Goal: Contribute content: Contribute content

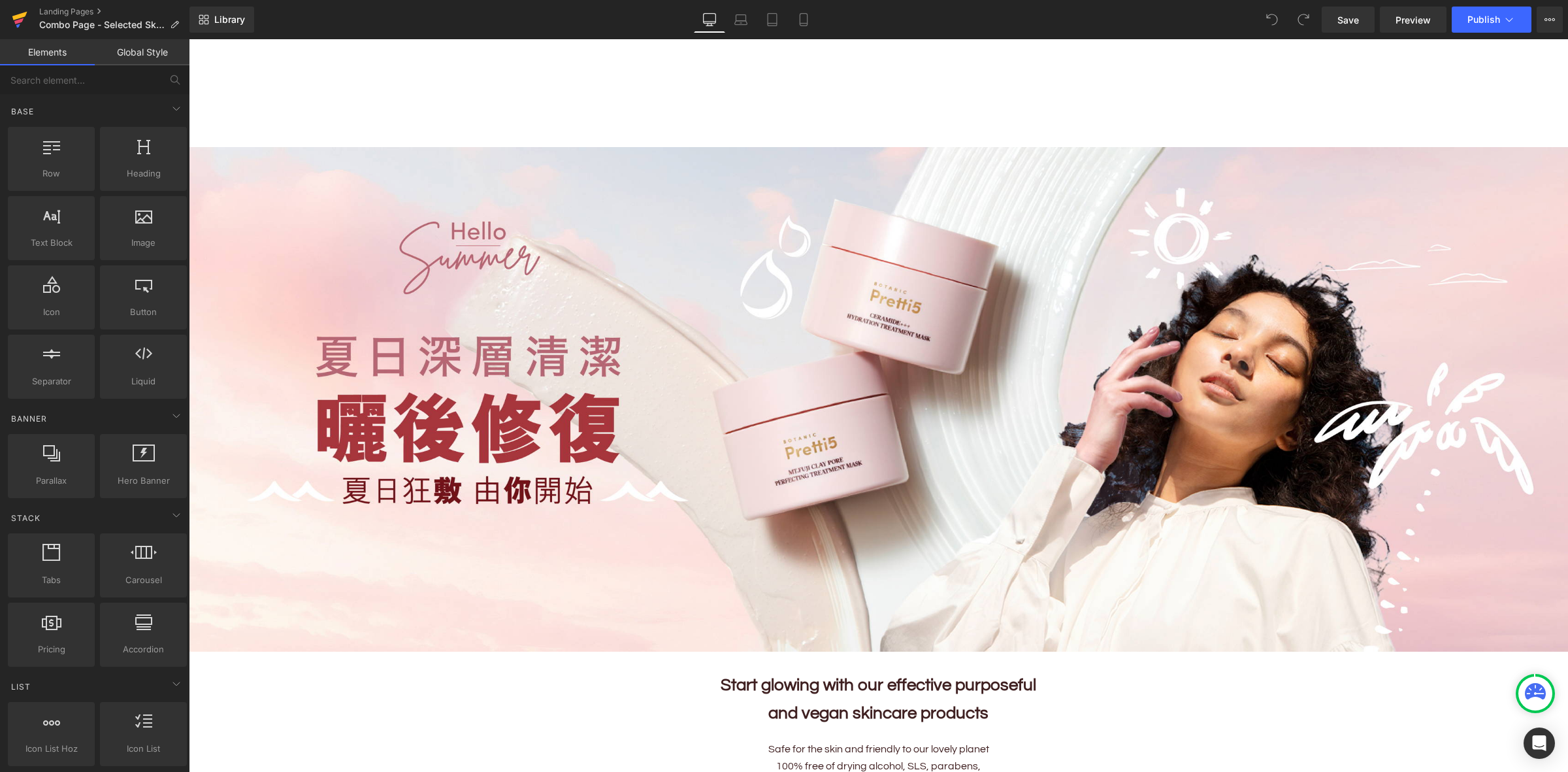
click at [7, 13] on link at bounding box center [20, 20] width 39 height 39
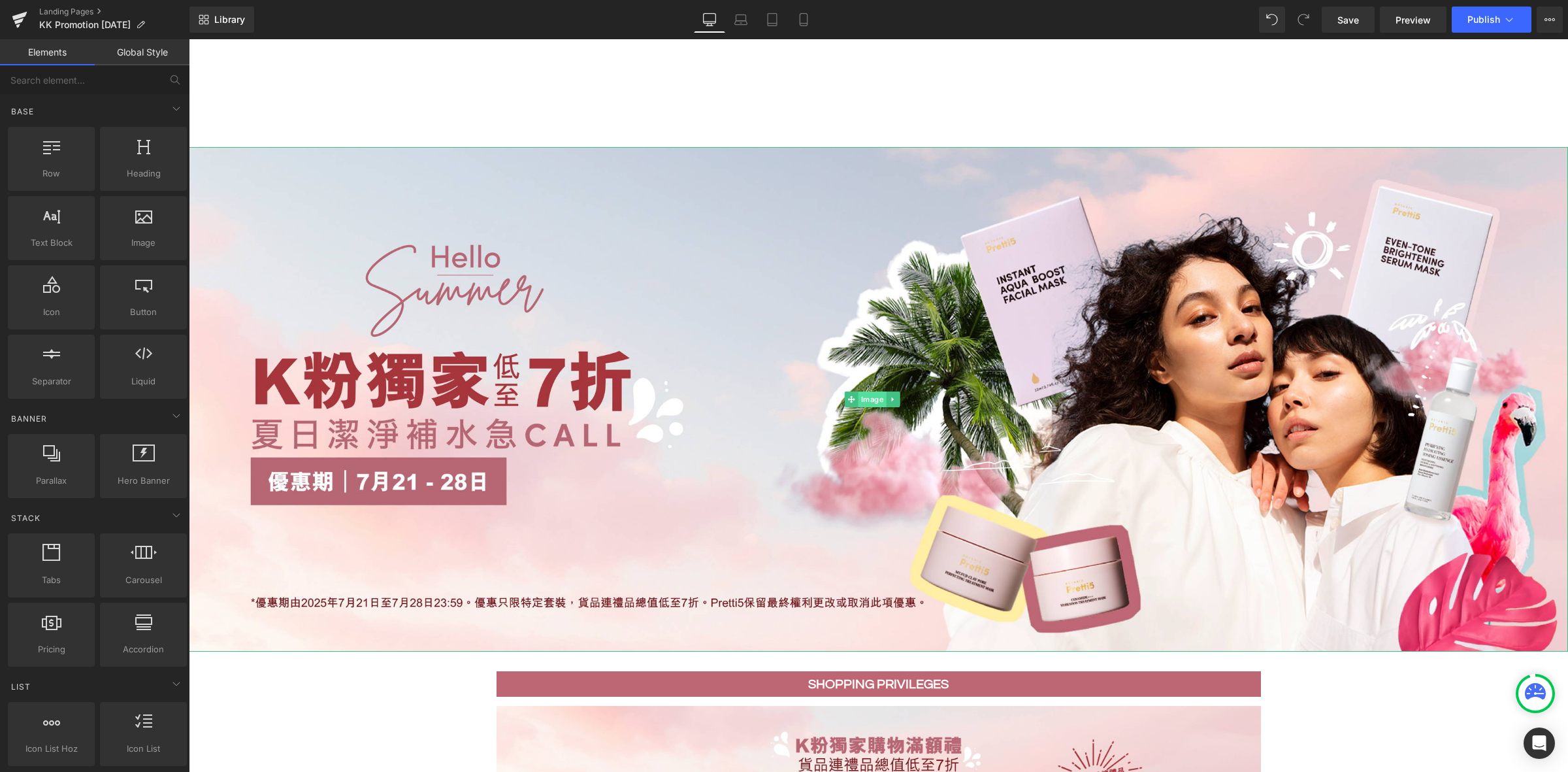
click at [861, 399] on span "Image" at bounding box center [872, 399] width 28 height 16
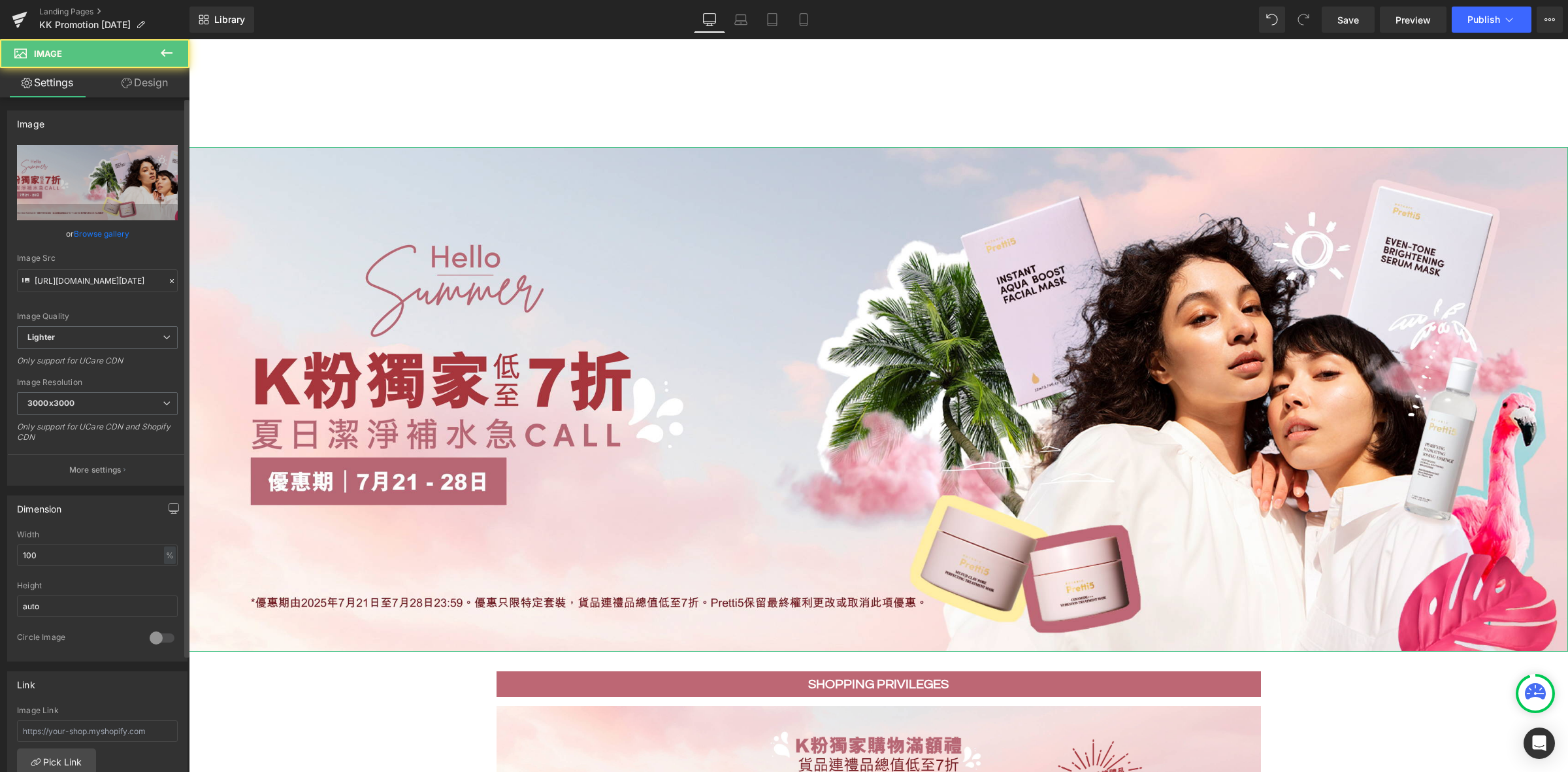
click at [80, 229] on link "Browse gallery" at bounding box center [102, 233] width 55 height 23
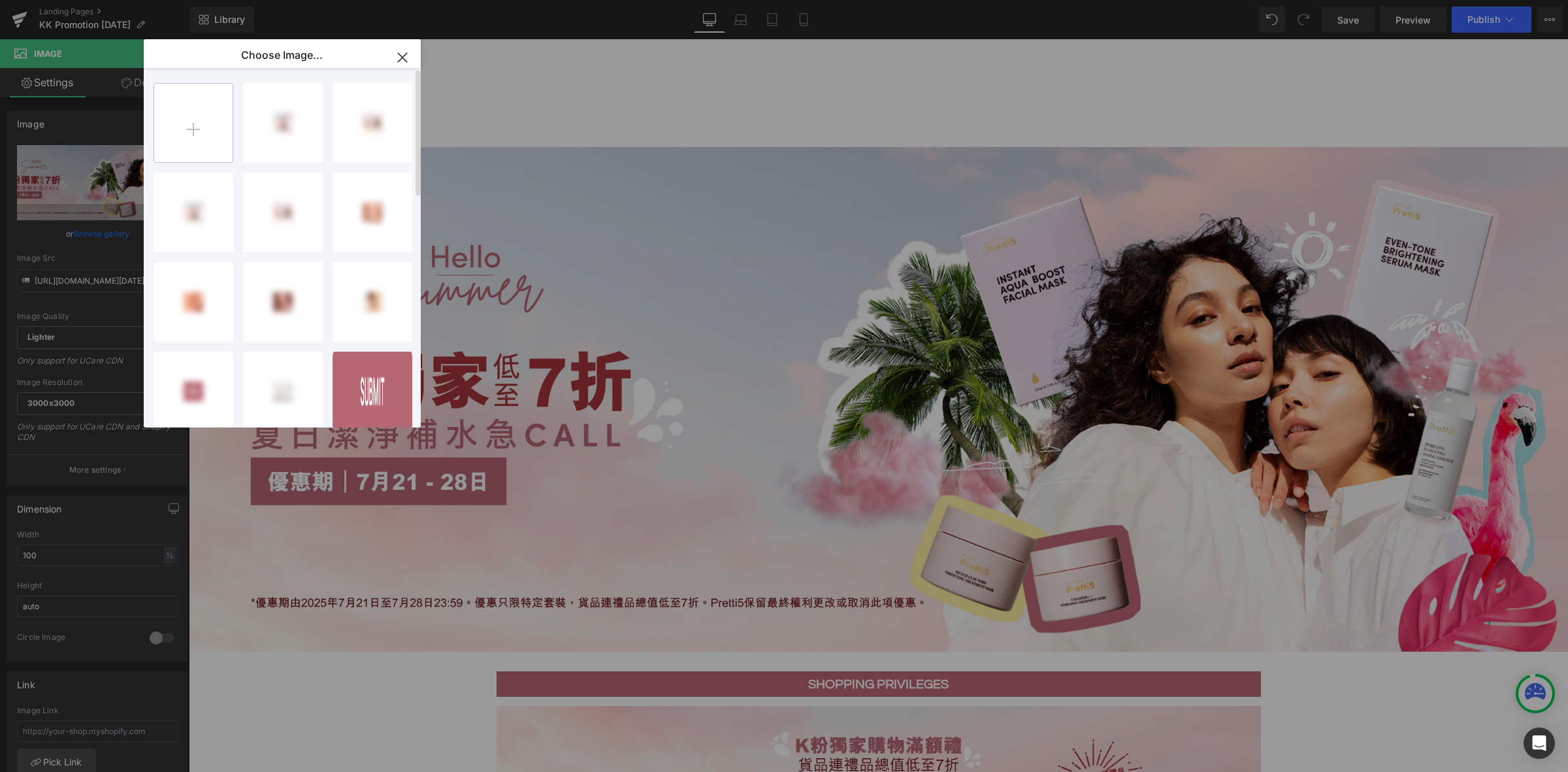
click at [183, 124] on input "file" at bounding box center [193, 123] width 79 height 79
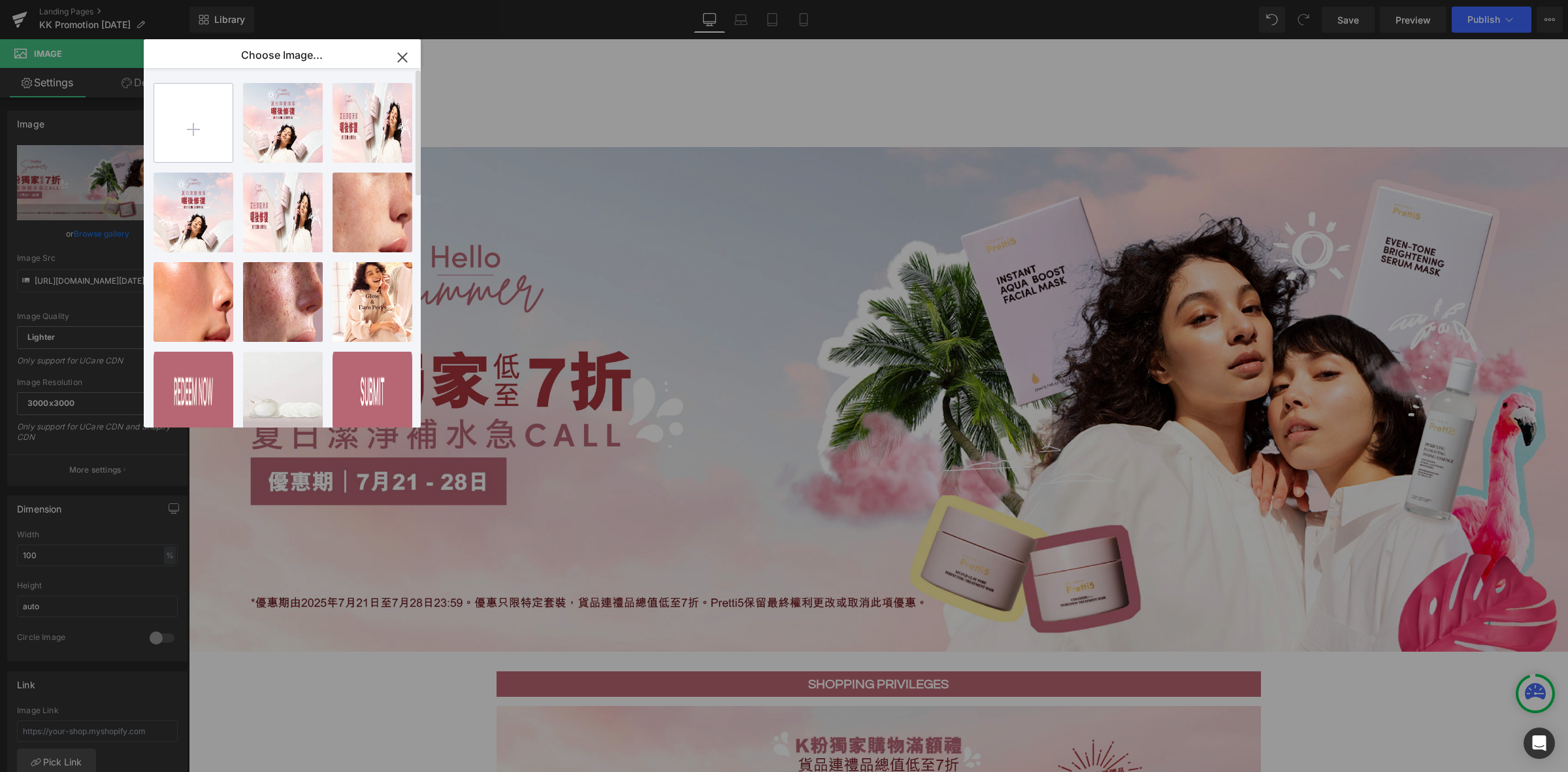
type input "C:\fakepath\202508_Hair-Serum-KV_EN@4x.png"
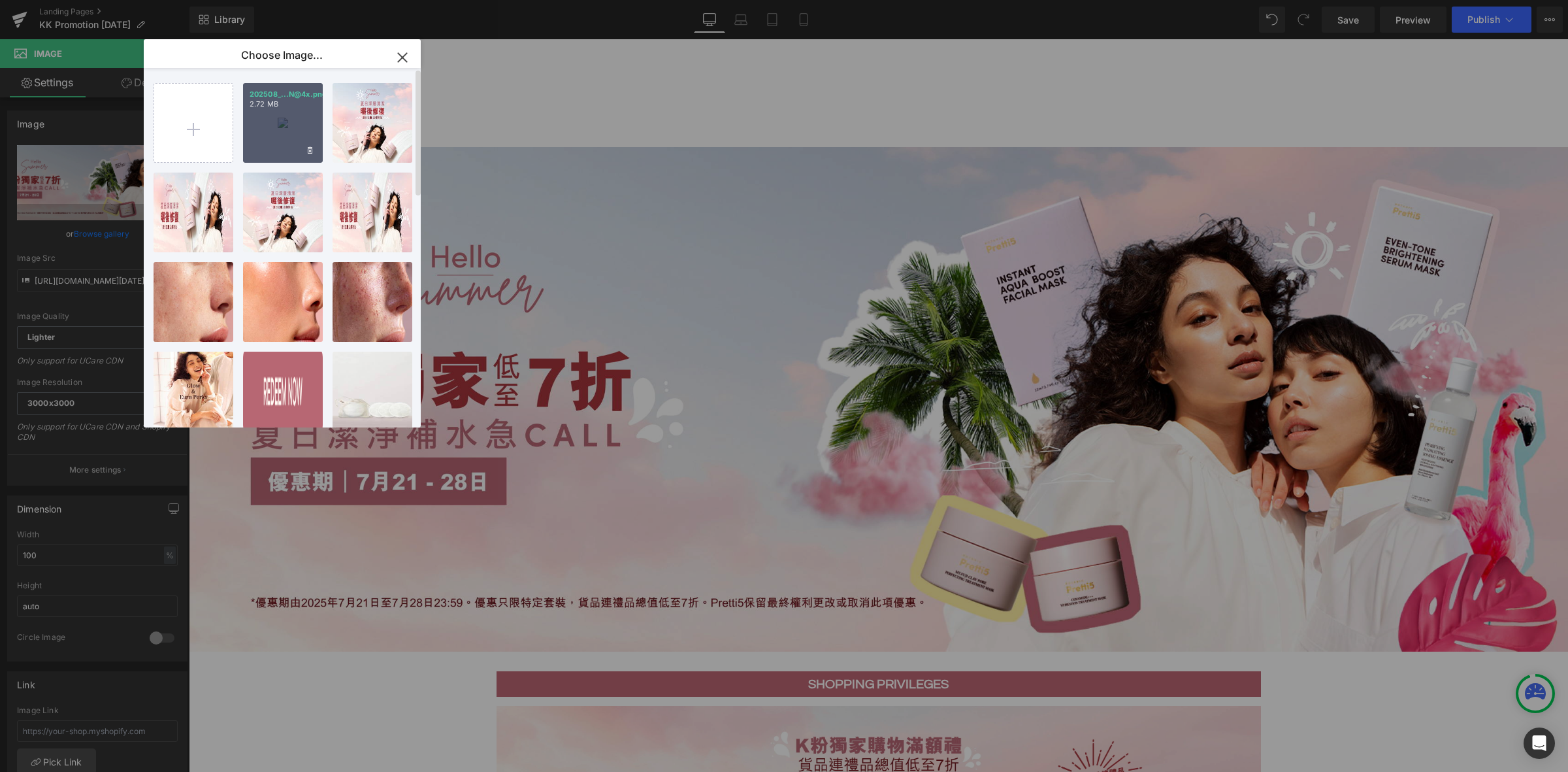
click at [289, 127] on div "202508_...N@4x.png 2.72 MB" at bounding box center [283, 123] width 80 height 80
type input "https://ucarecdn.com/bf91746c-2a38-4cd8-a1cc-a1a88a5e91b9/-/format/auto/-/previ…"
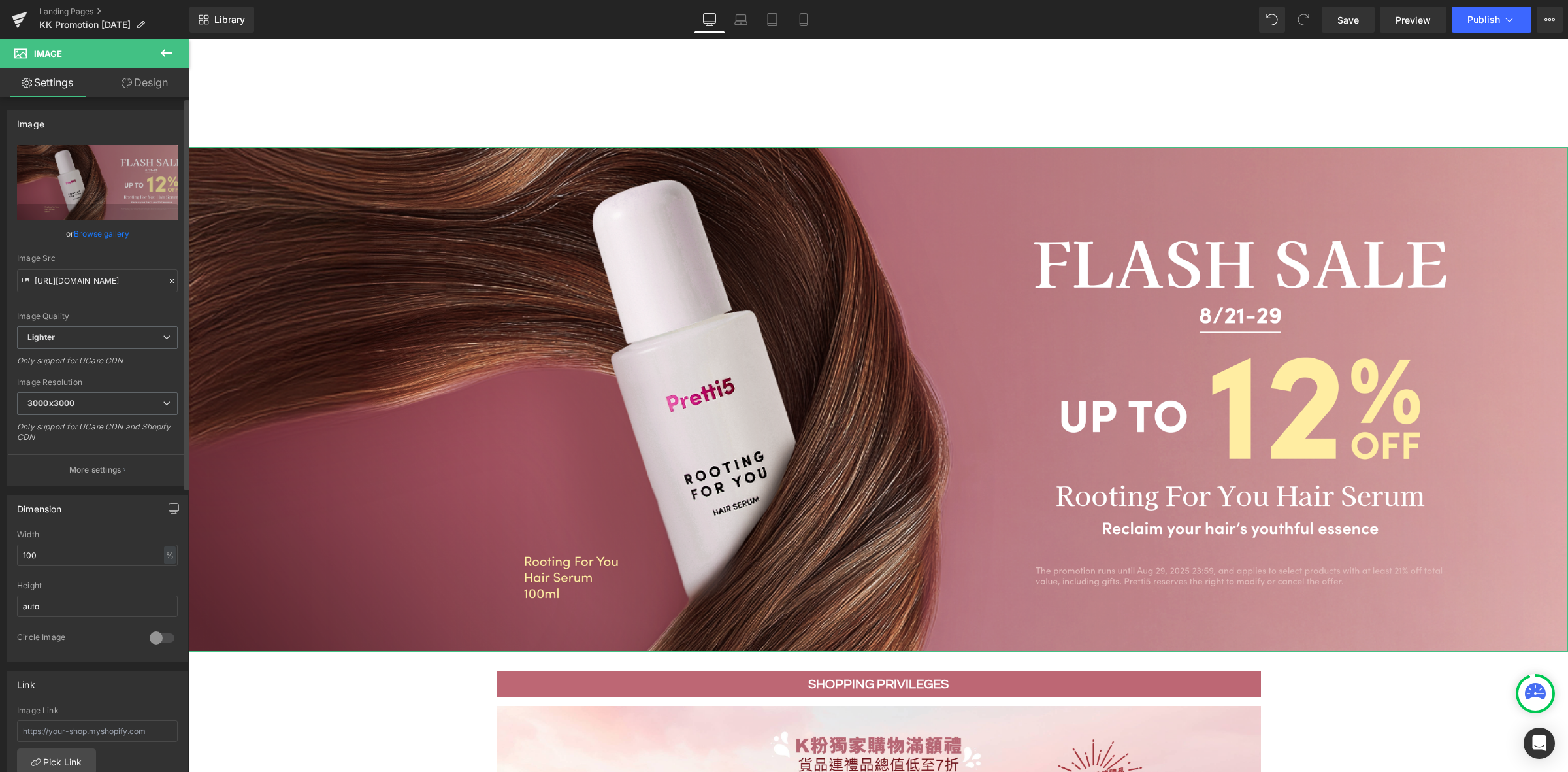
click at [109, 225] on link "Browse gallery" at bounding box center [102, 233] width 55 height 23
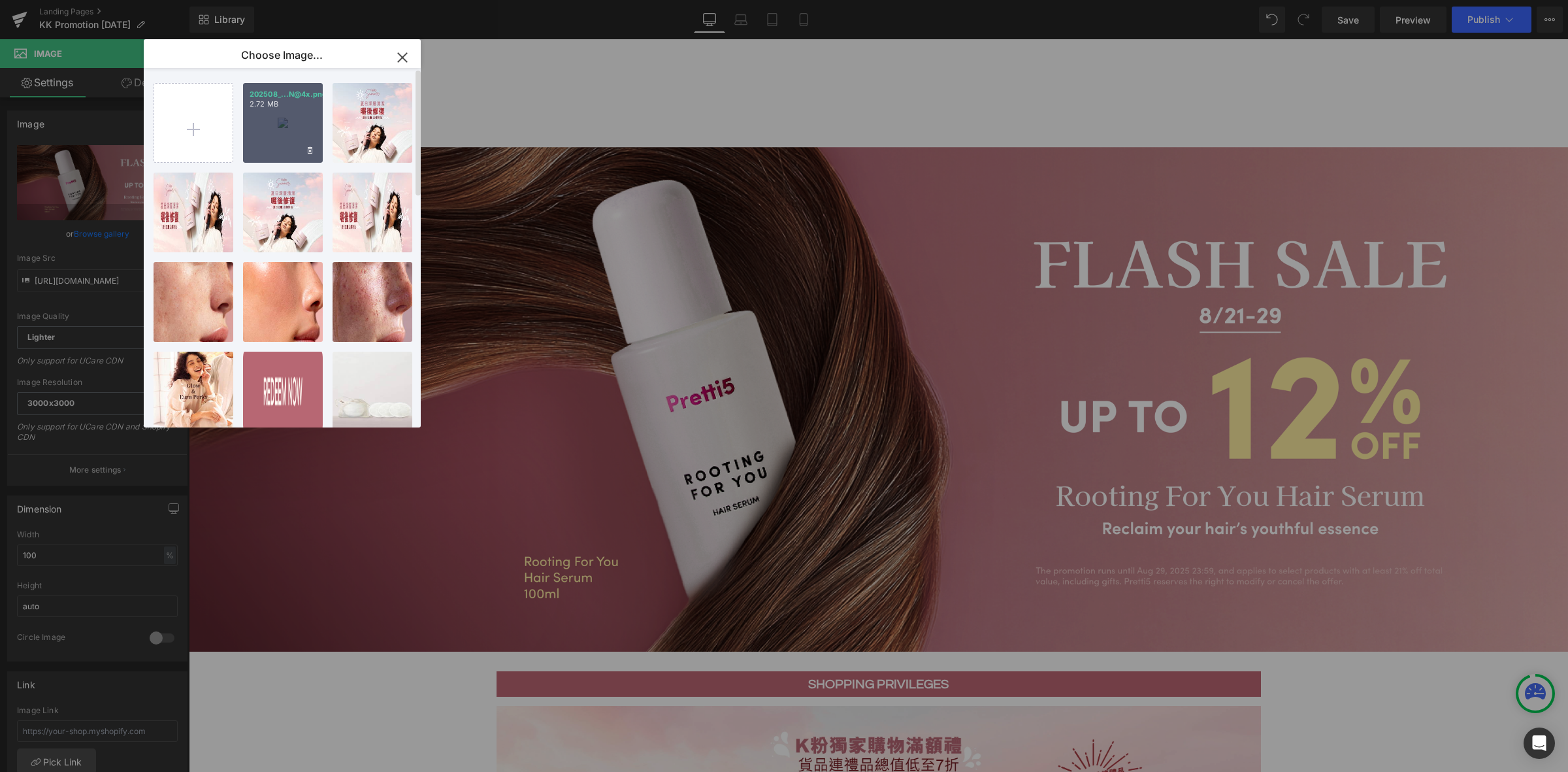
click at [286, 129] on div "202508_...N@4x.png 2.72 MB" at bounding box center [283, 123] width 80 height 80
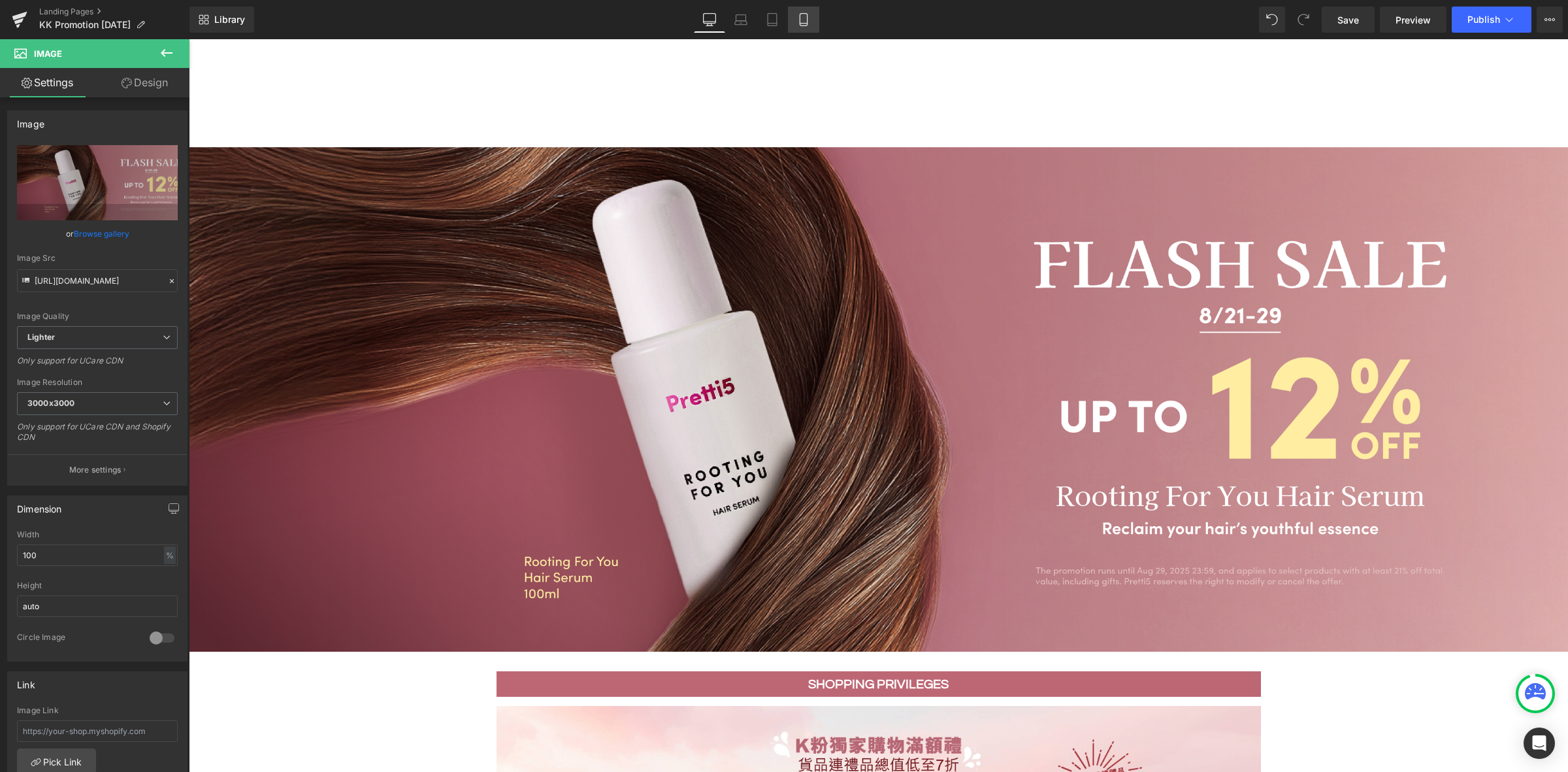
click at [802, 17] on icon at bounding box center [804, 20] width 13 height 13
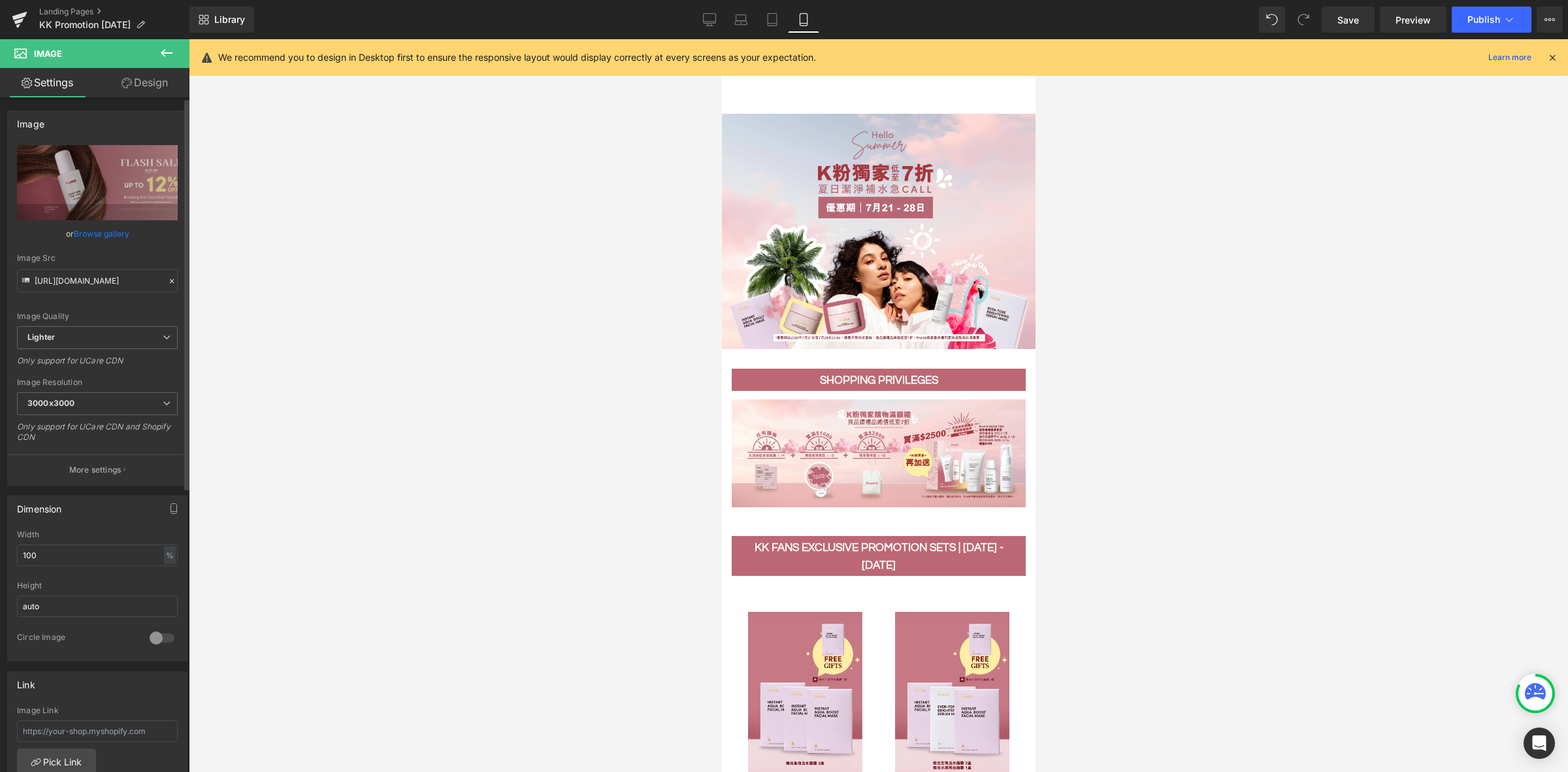
click at [105, 238] on link "Browse gallery" at bounding box center [102, 233] width 55 height 23
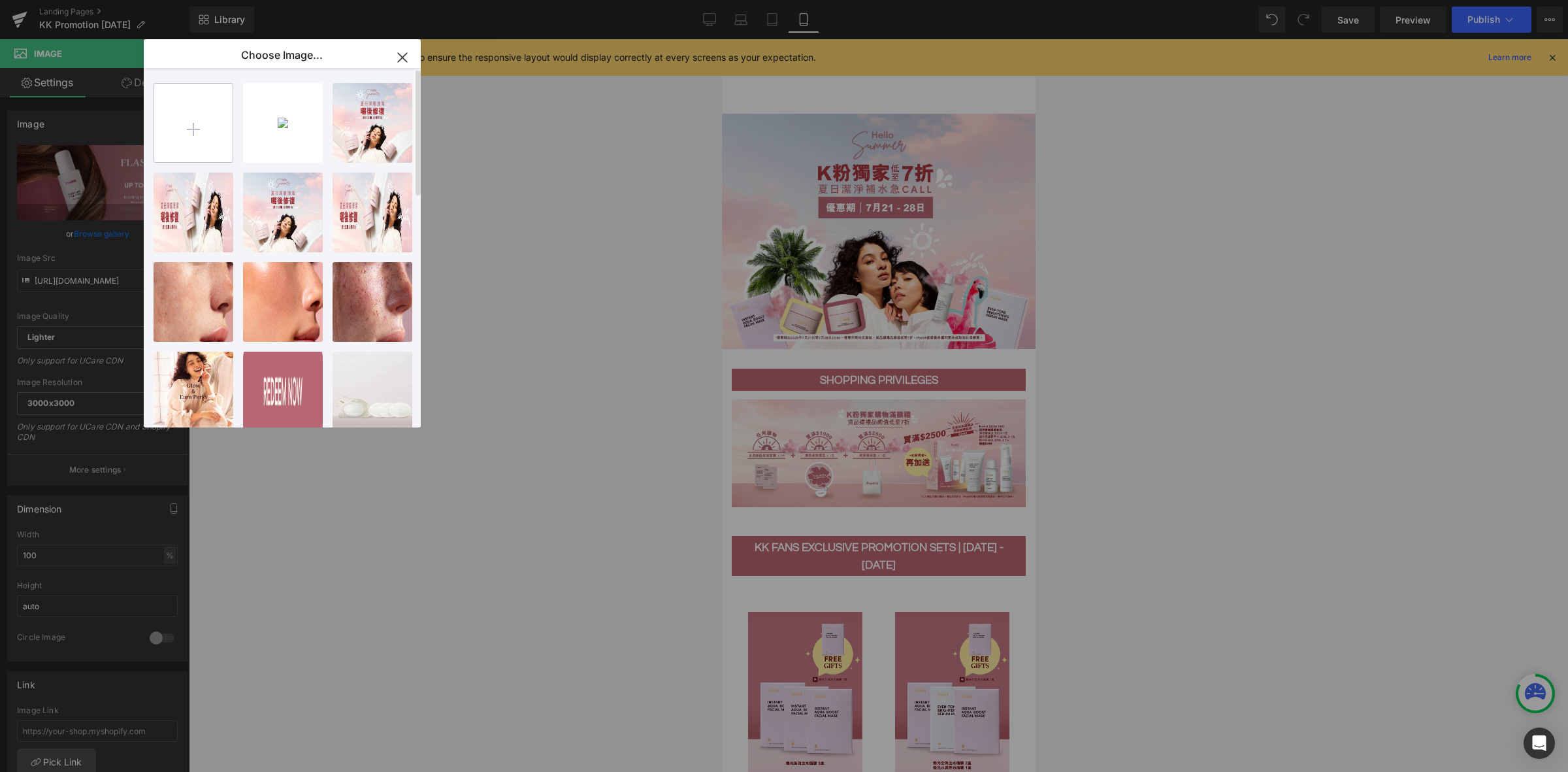
click at [190, 132] on input "file" at bounding box center [193, 123] width 79 height 79
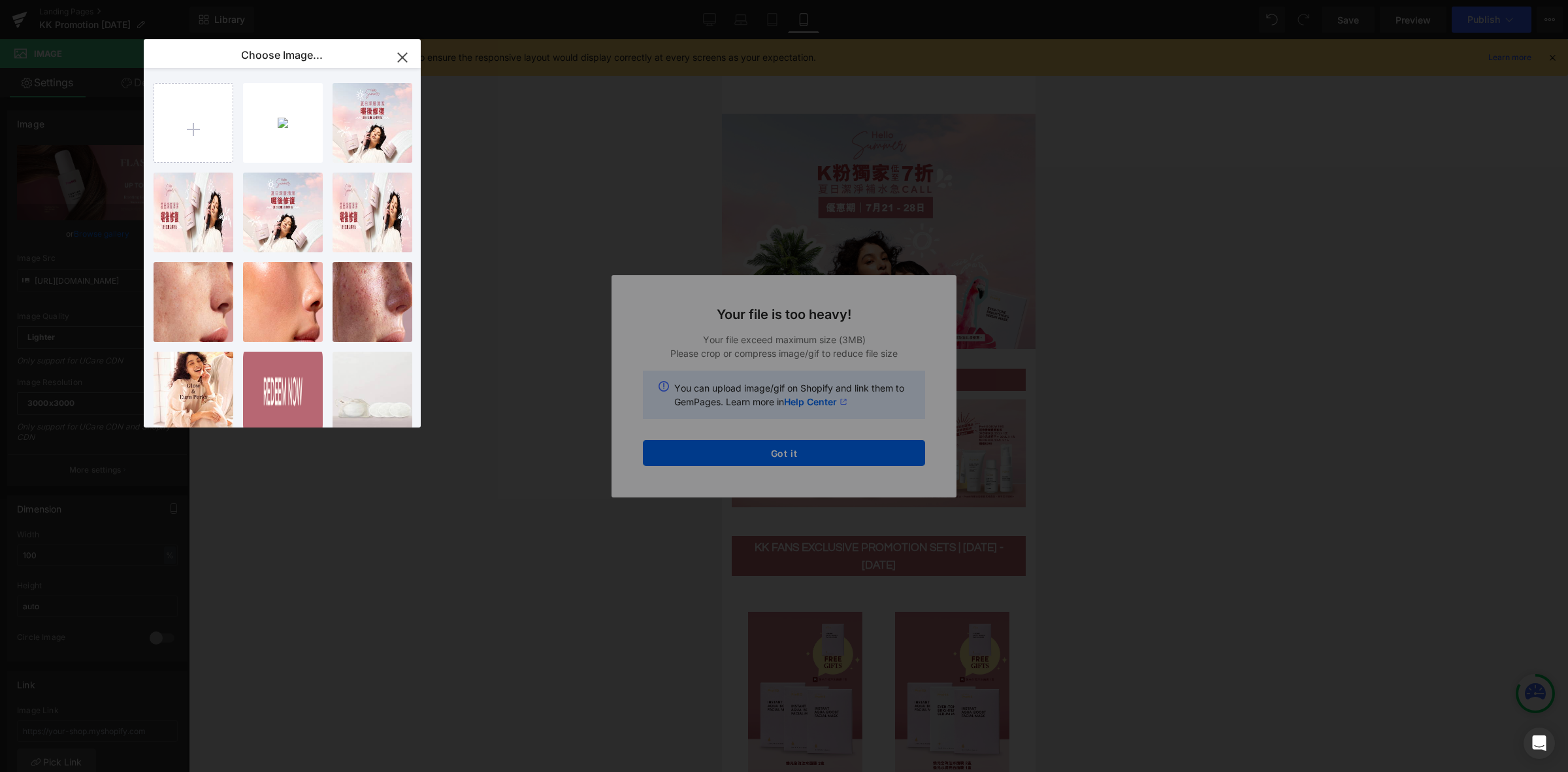
click at [725, 0] on div "Text Color Highlight Color #333333 Choose Image... Back to Library Insert 20250…" at bounding box center [784, 0] width 1568 height 0
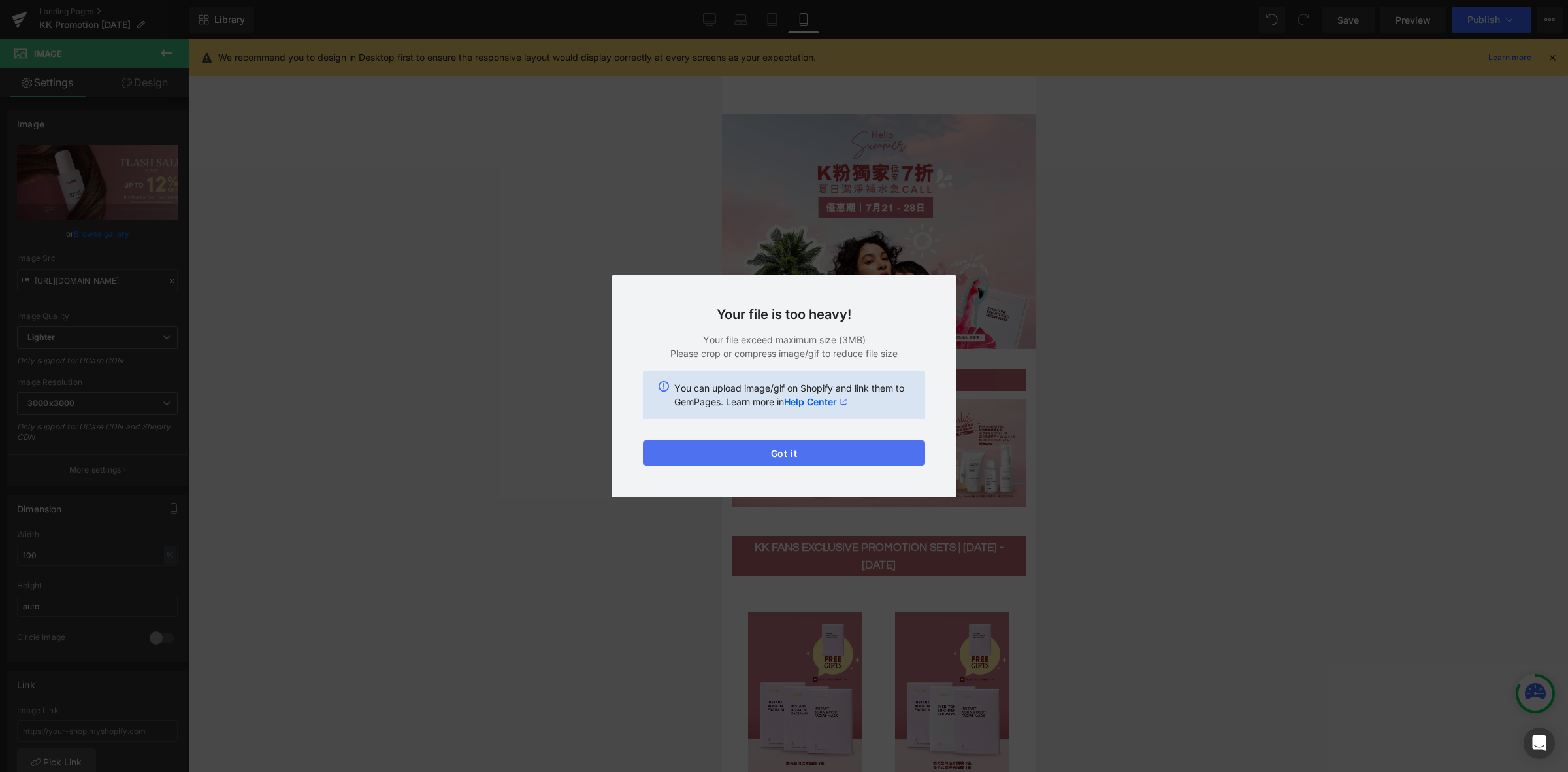
click at [766, 456] on button "Got it" at bounding box center [784, 453] width 282 height 26
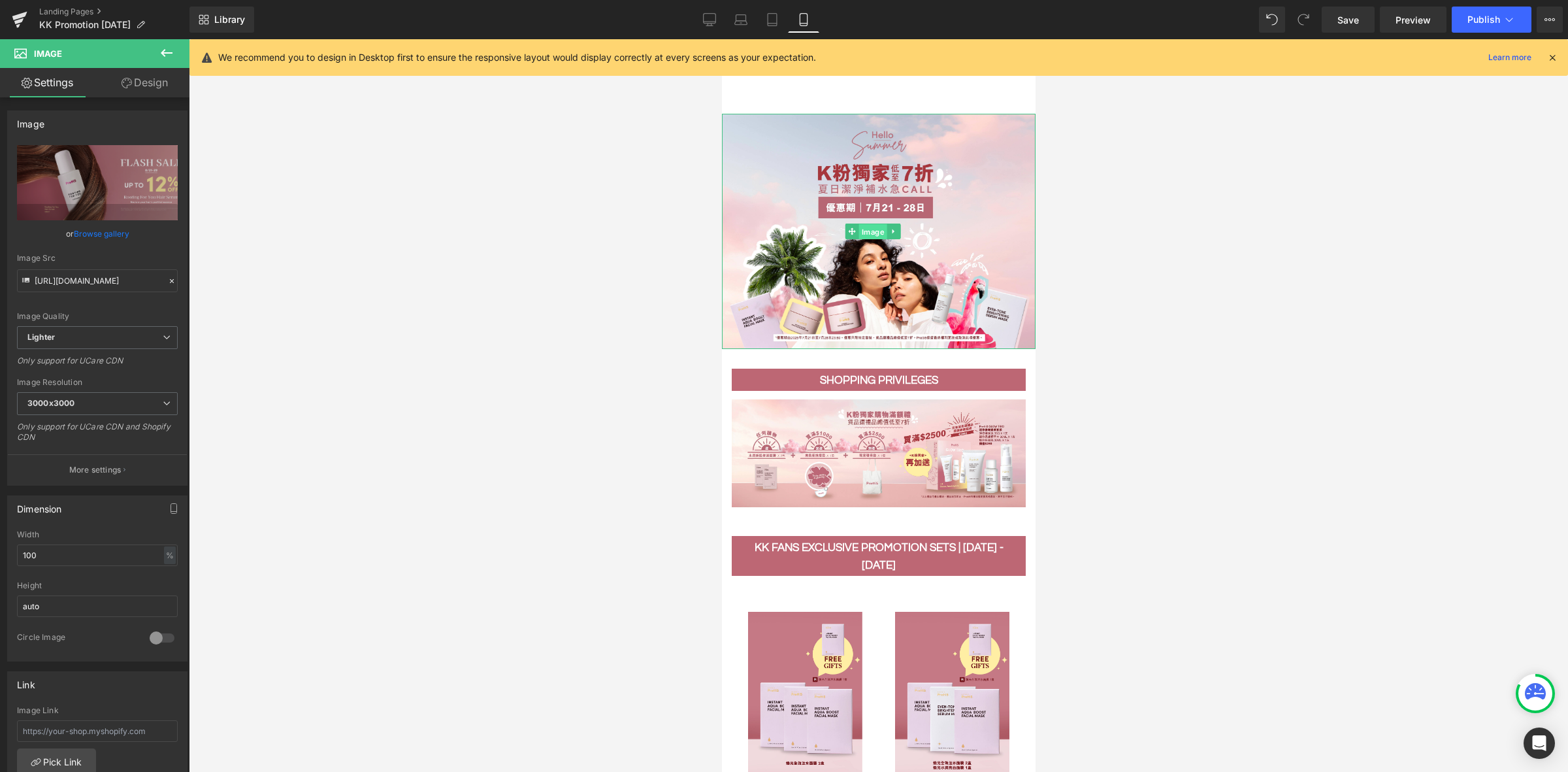
drag, startPoint x: 872, startPoint y: 230, endPoint x: 1226, endPoint y: 265, distance: 355.7
click at [872, 230] on span "Image" at bounding box center [872, 231] width 28 height 16
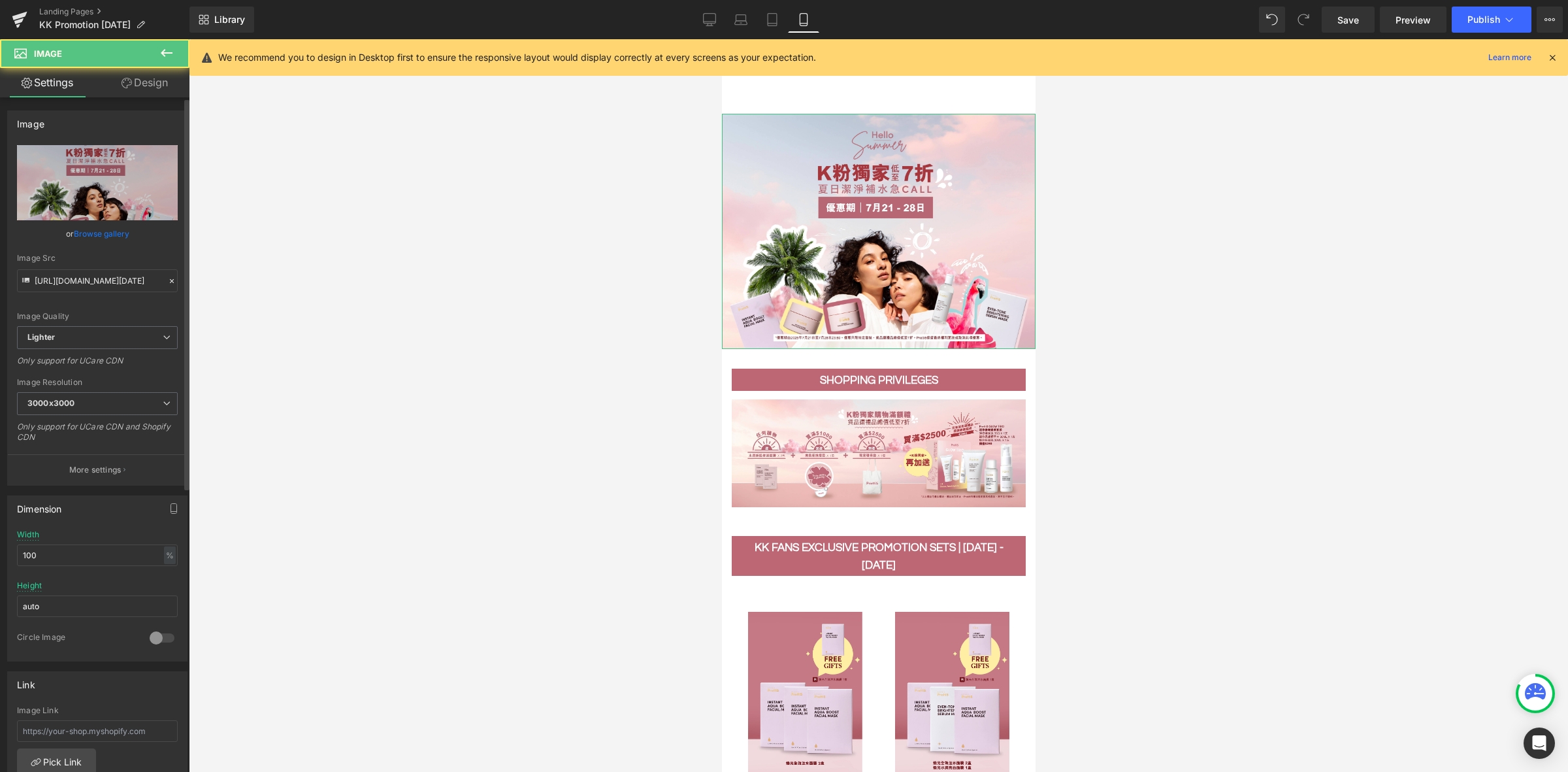
click at [100, 230] on link "Browse gallery" at bounding box center [102, 233] width 55 height 23
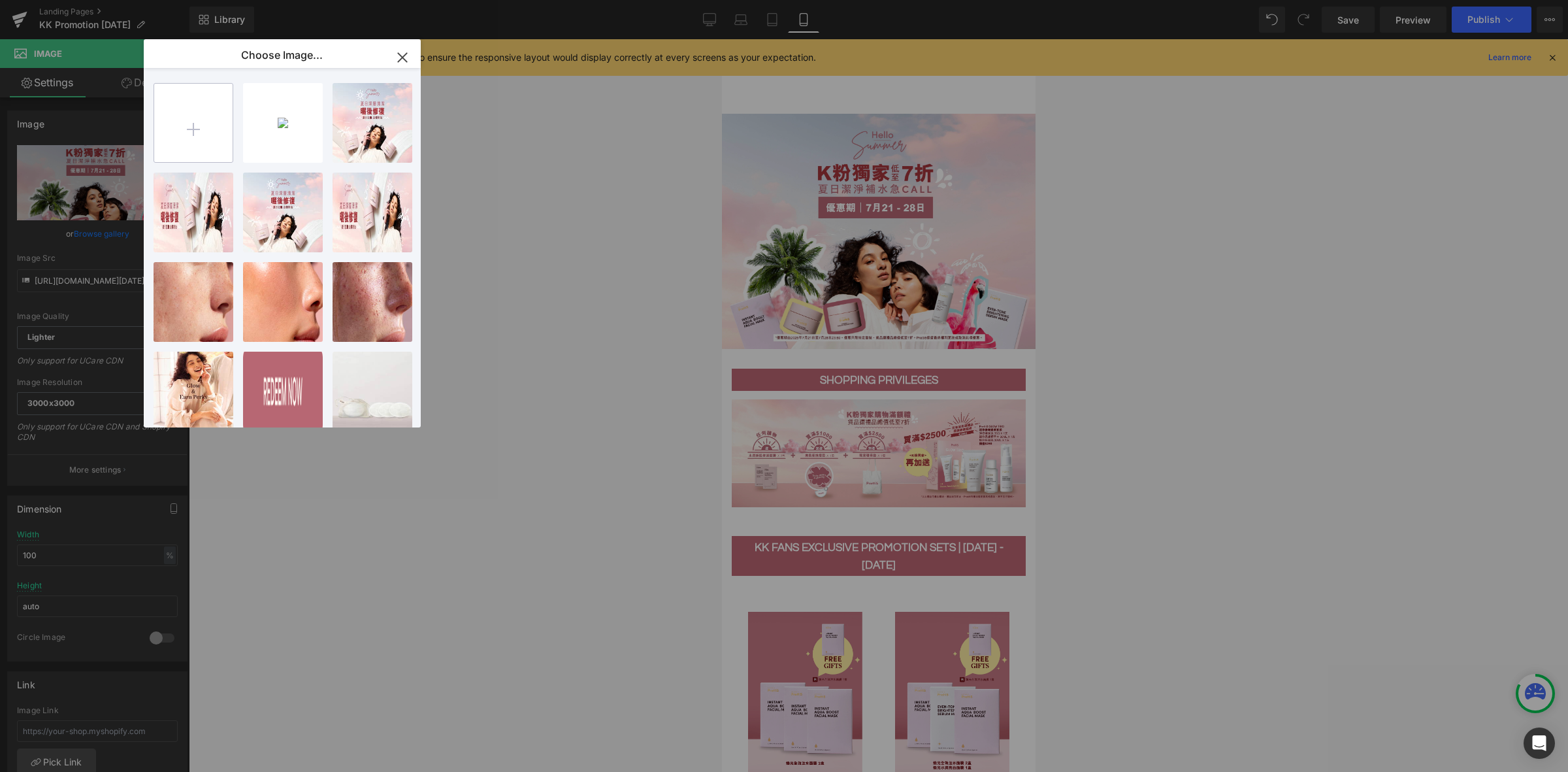
click at [210, 110] on input "file" at bounding box center [193, 123] width 79 height 79
type input "C:\fakepath\202508_Hair-Serum-KV-EN_Mobile@4x-min.png"
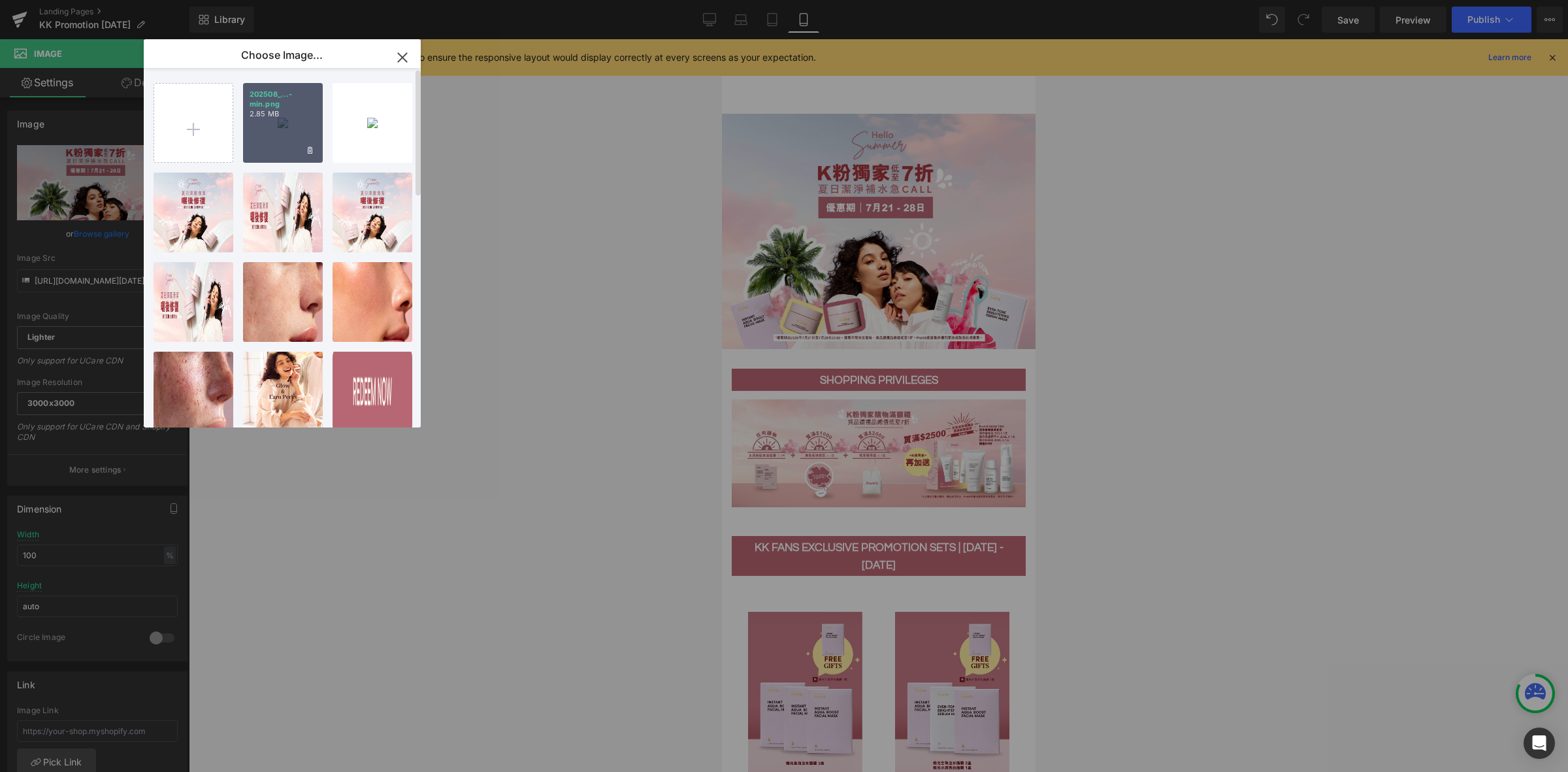
click at [301, 124] on div "202508_...-min.png 2.85 MB" at bounding box center [283, 123] width 80 height 80
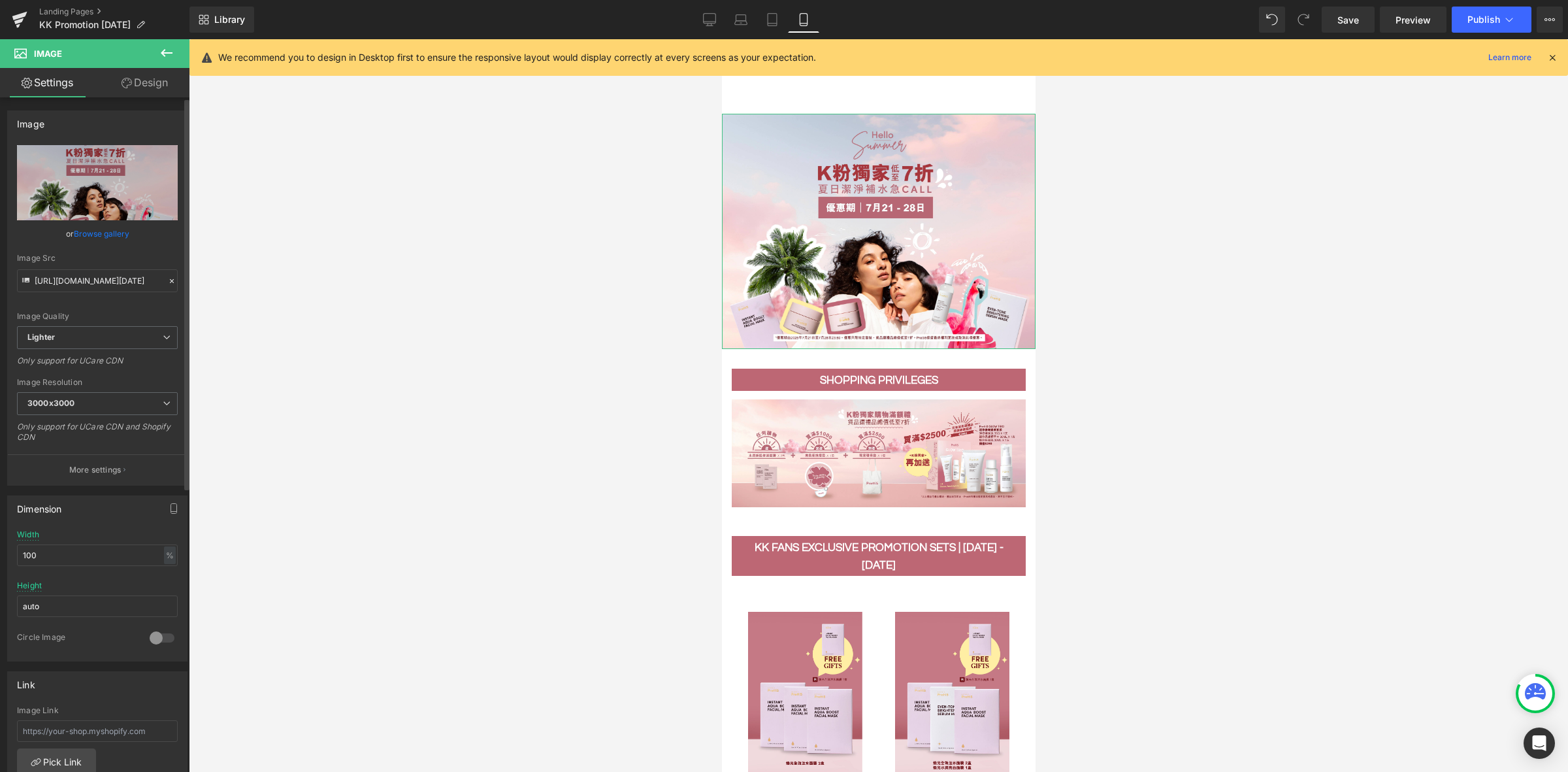
click at [116, 224] on link "Browse gallery" at bounding box center [102, 233] width 55 height 23
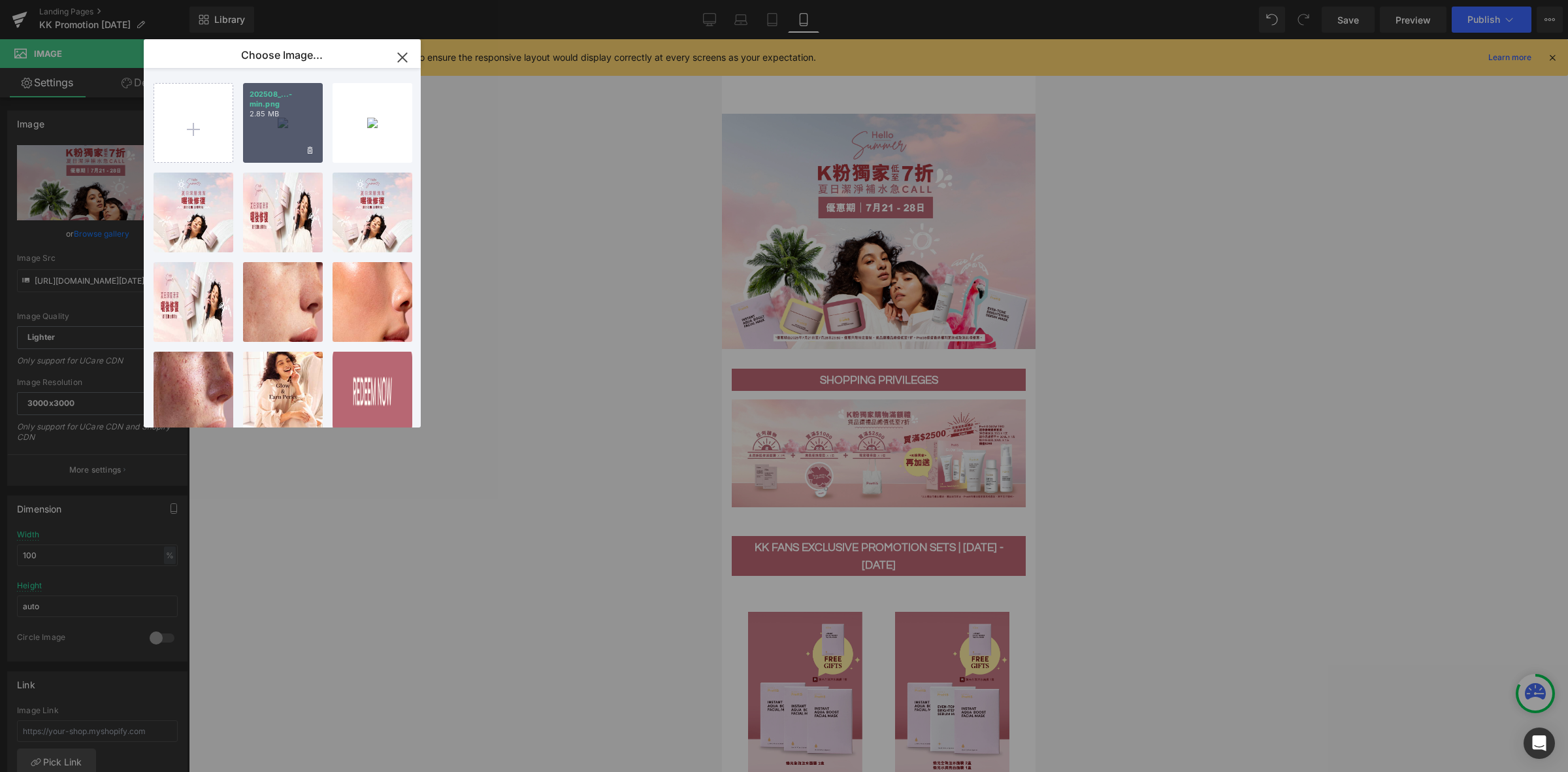
click at [289, 121] on div "202508_...-min.png 2.85 MB" at bounding box center [283, 123] width 80 height 80
type input "https://ucarecdn.com/f789a79c-839f-4a63-b08c-d6d6a300b97d/-/format/auto/-/previ…"
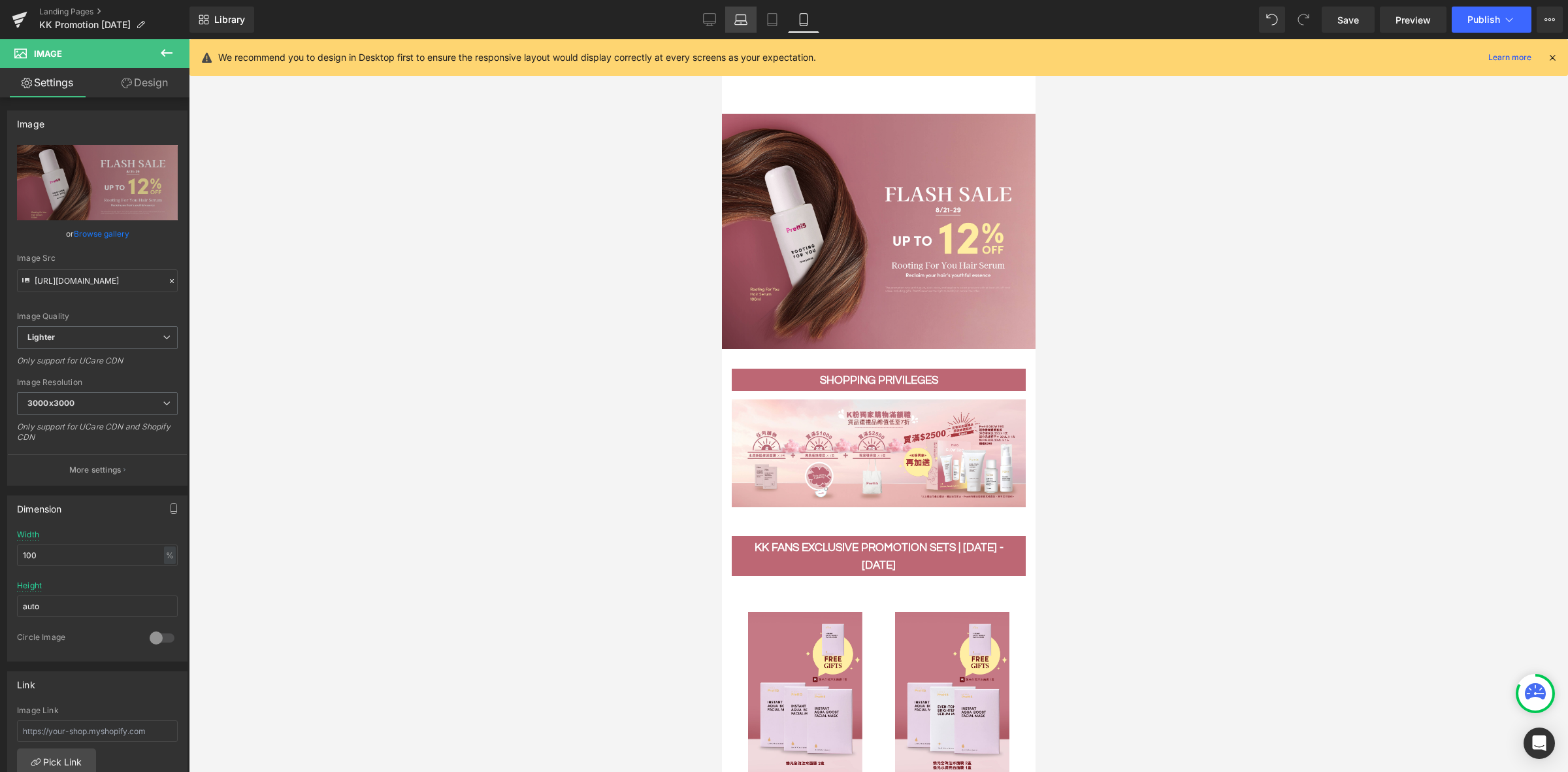
click at [755, 27] on link "Laptop" at bounding box center [741, 20] width 31 height 26
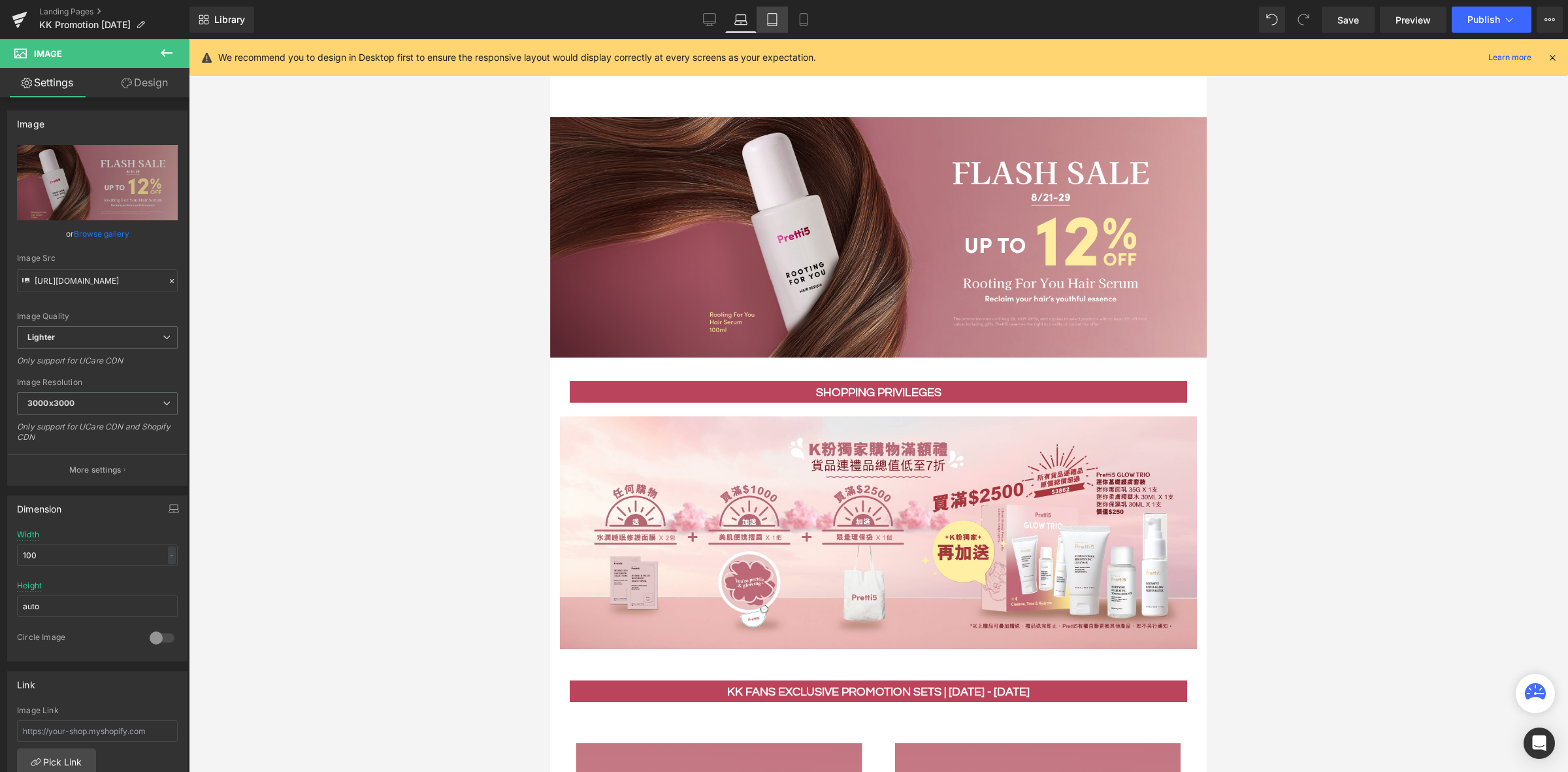
type input "auto"
click at [778, 23] on icon at bounding box center [773, 20] width 13 height 13
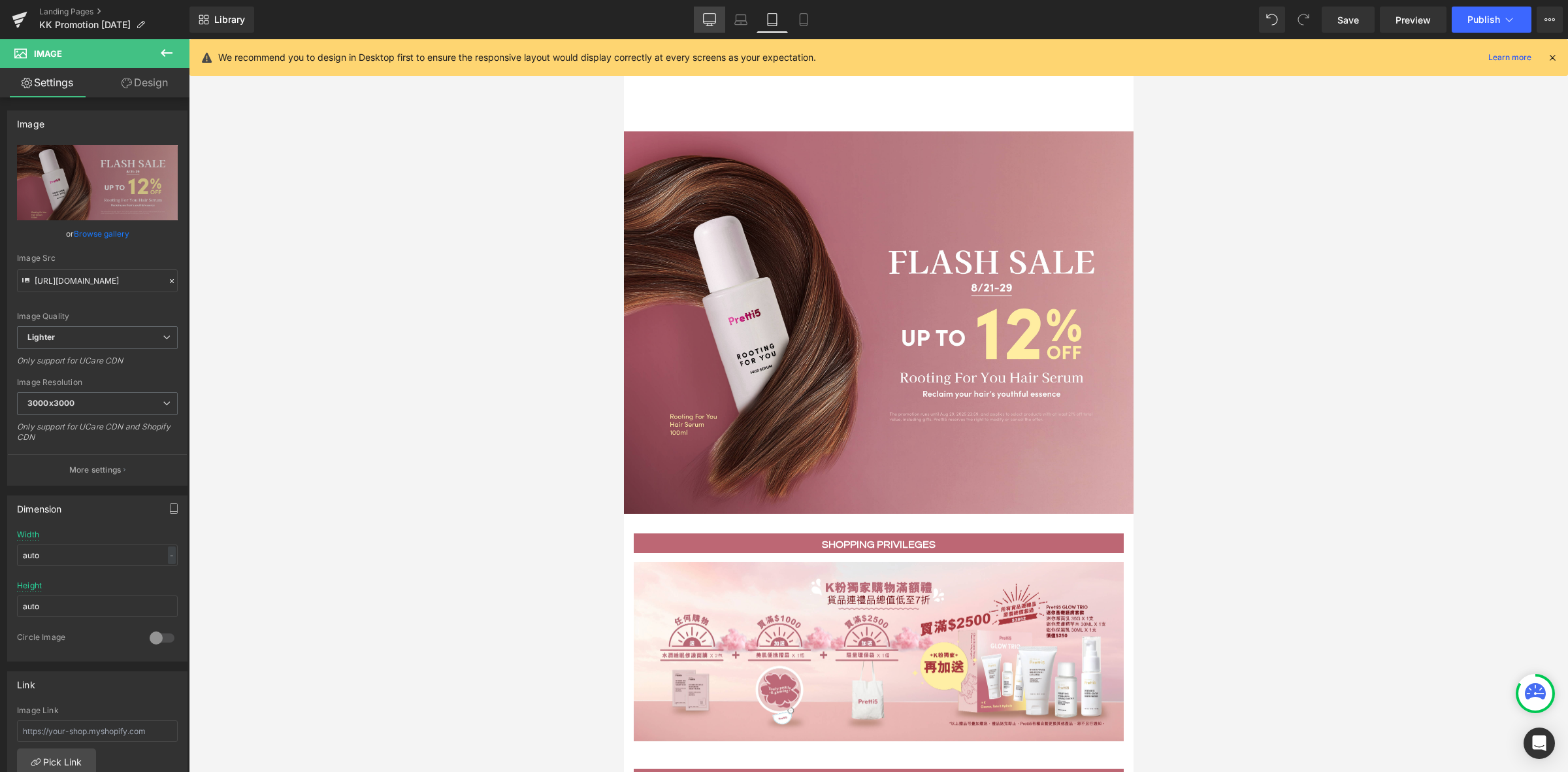
click at [708, 22] on icon at bounding box center [709, 22] width 12 height 0
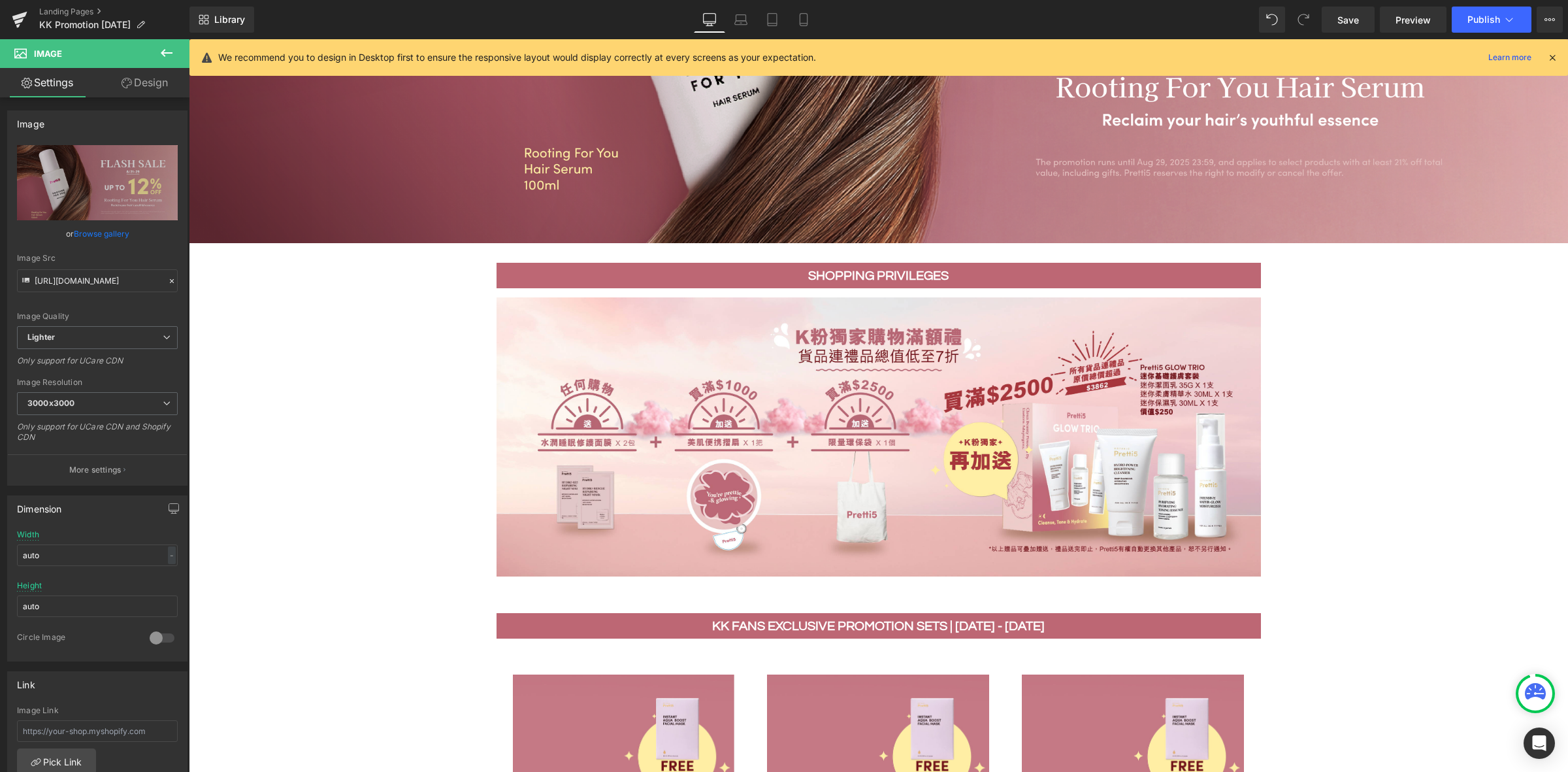
scroll to position [817, 0]
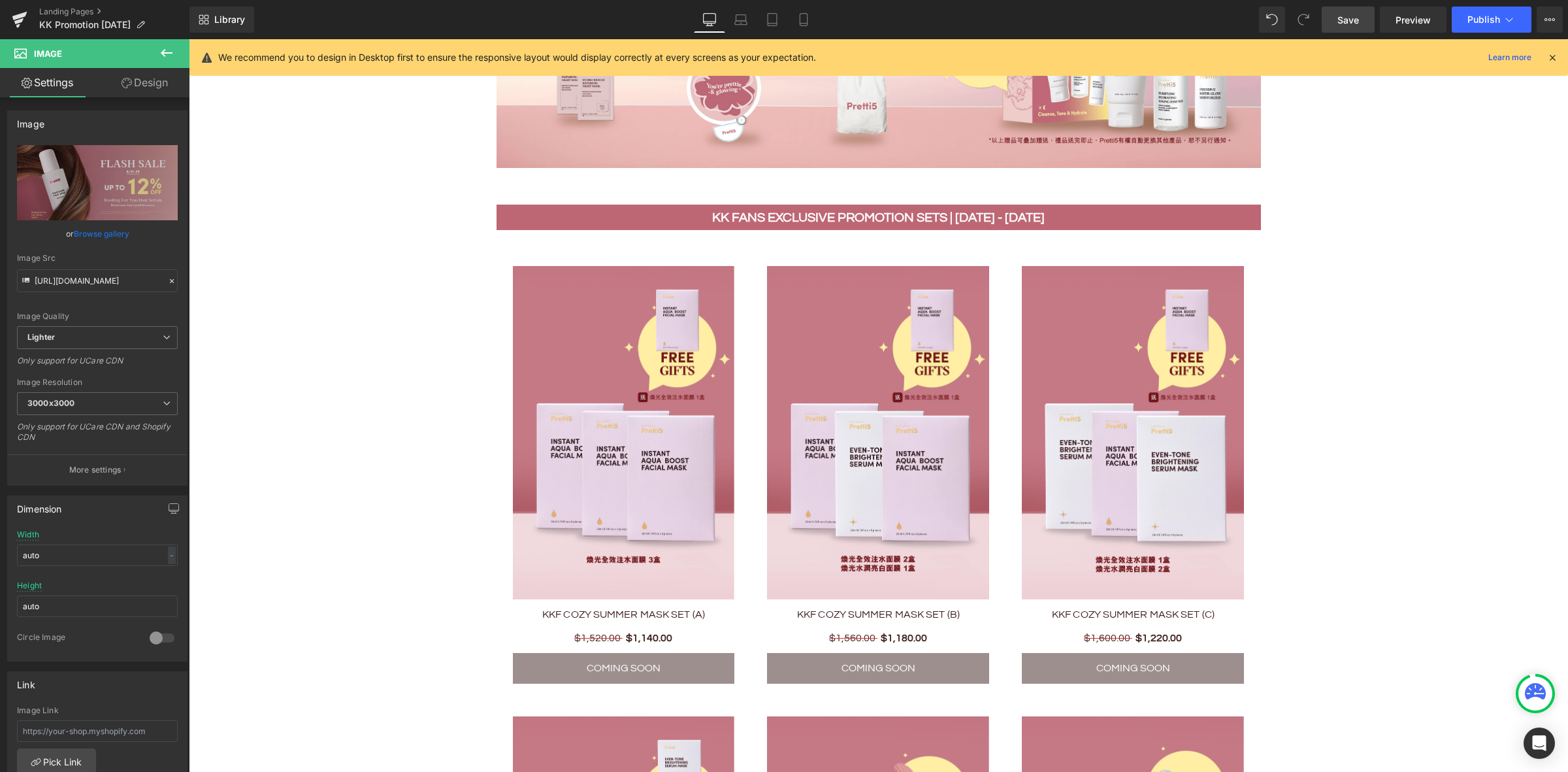
click at [1341, 17] on span "Save" at bounding box center [1348, 20] width 22 height 14
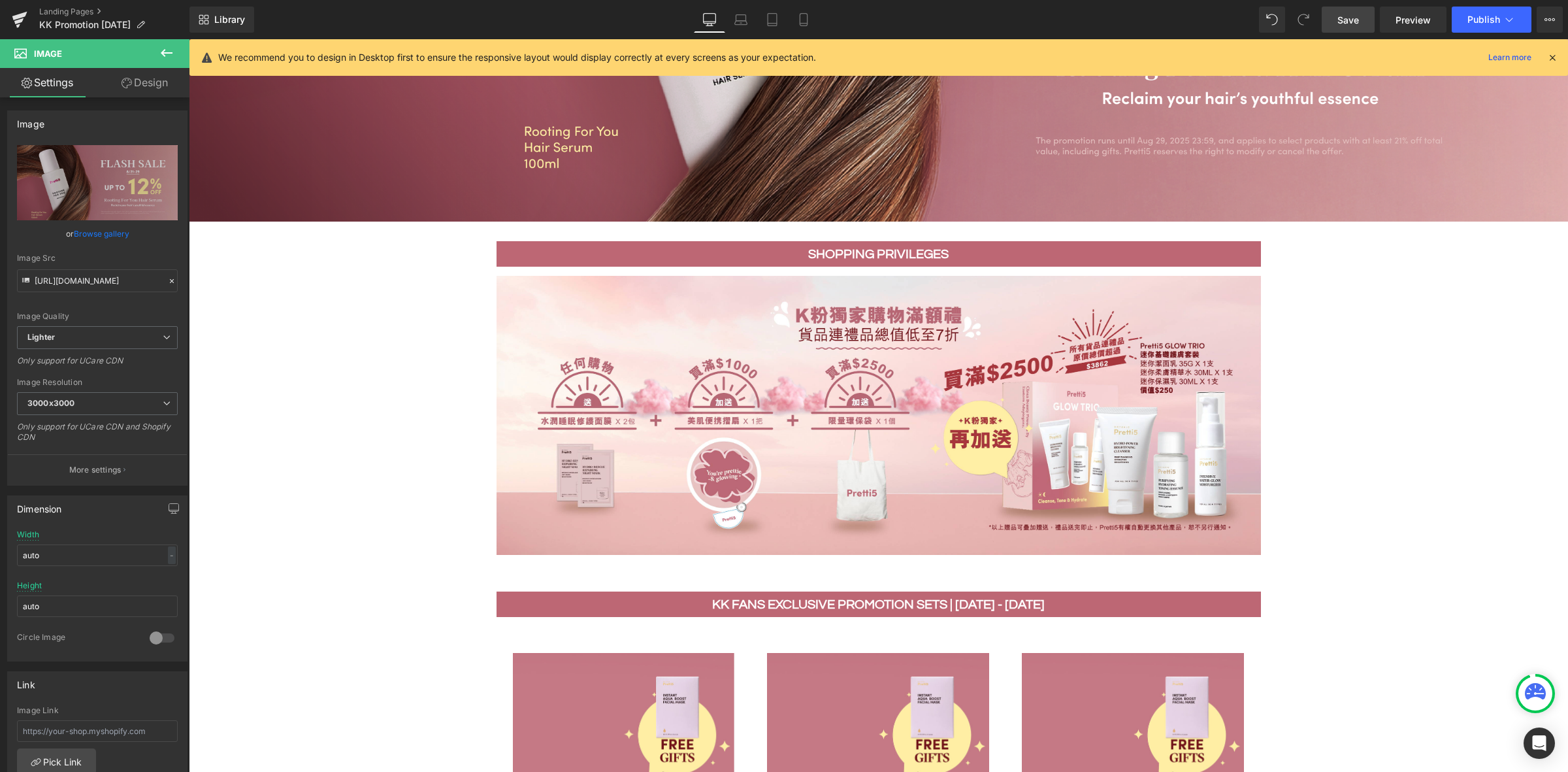
scroll to position [245, 0]
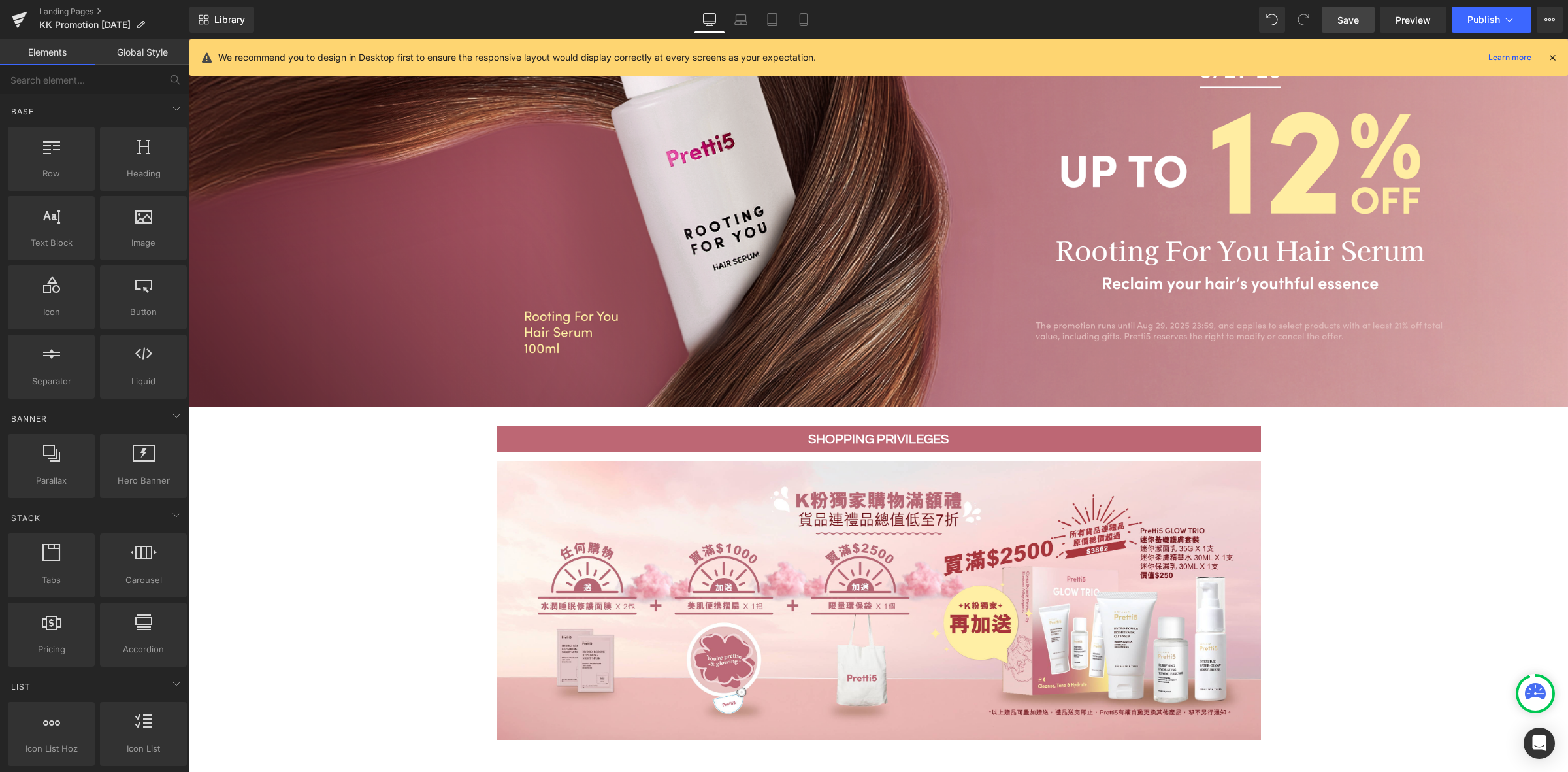
drag, startPoint x: 334, startPoint y: 611, endPoint x: 382, endPoint y: 446, distance: 171.8
